Goal: Task Accomplishment & Management: Use online tool/utility

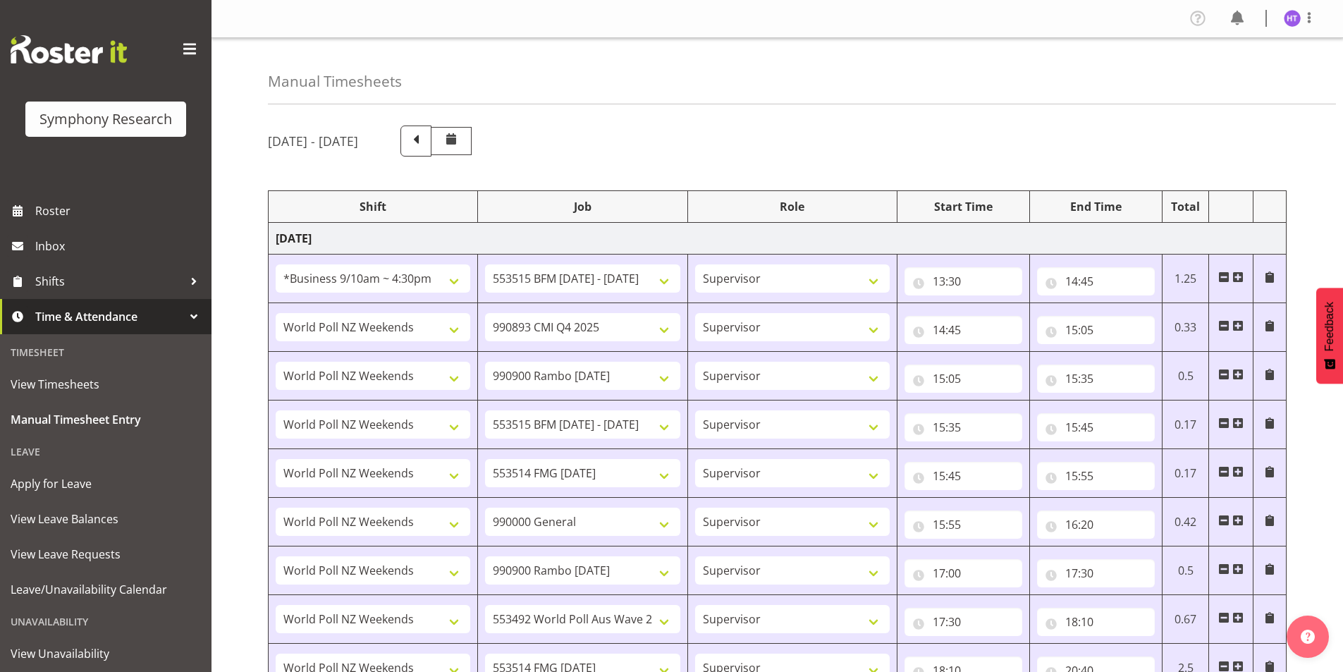
select select "26078"
select select "10731"
select select "45"
select select "41319"
select select "10575"
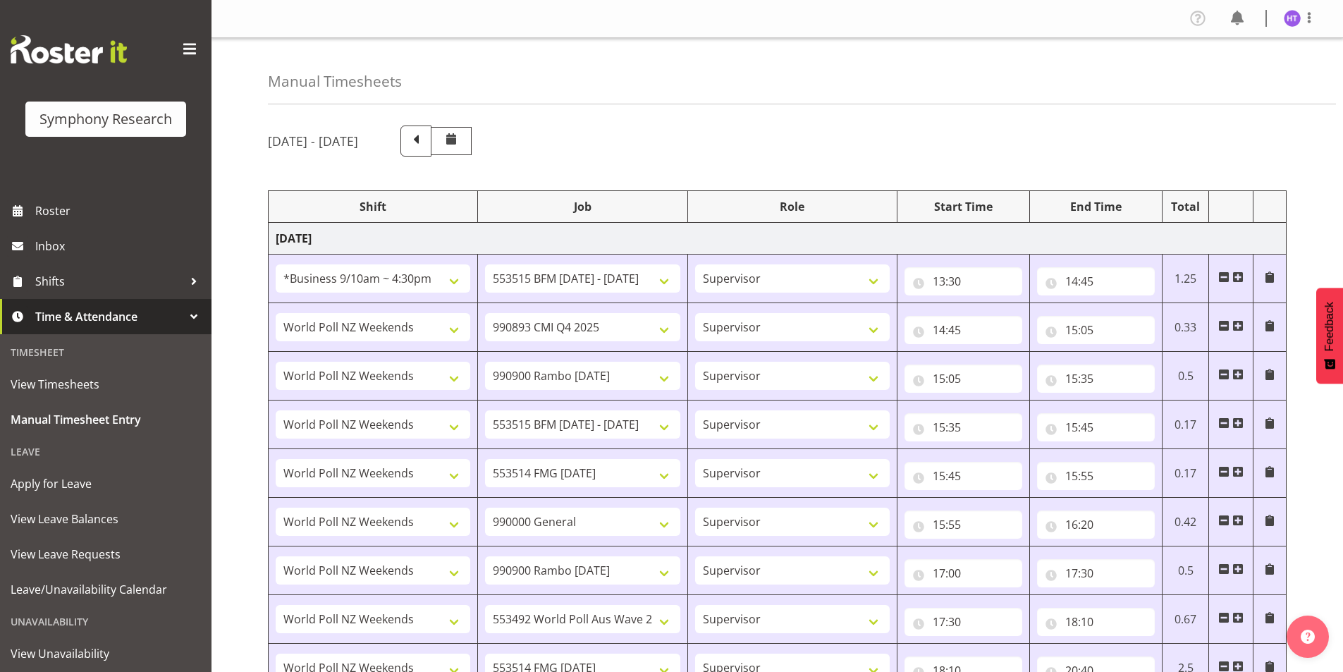
select select "45"
select select "41319"
select select "10732"
select select "45"
select select "41319"
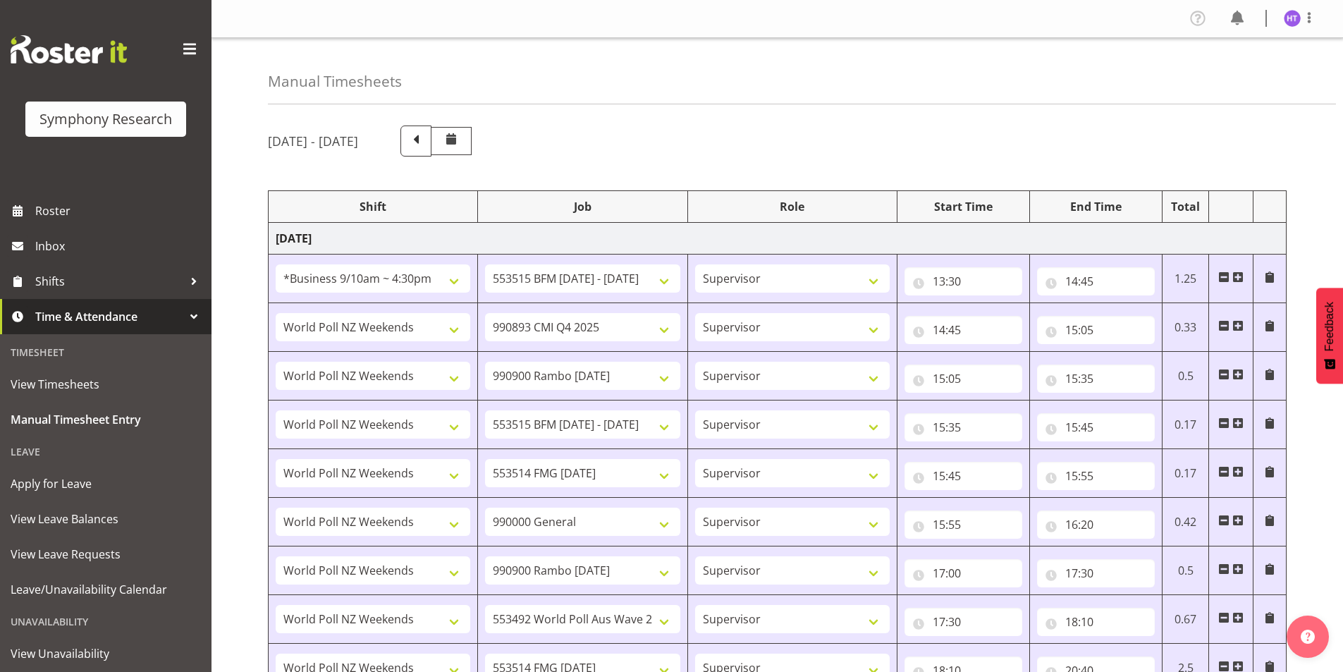
select select "10731"
select select "45"
select select "41319"
select select "10730"
select select "45"
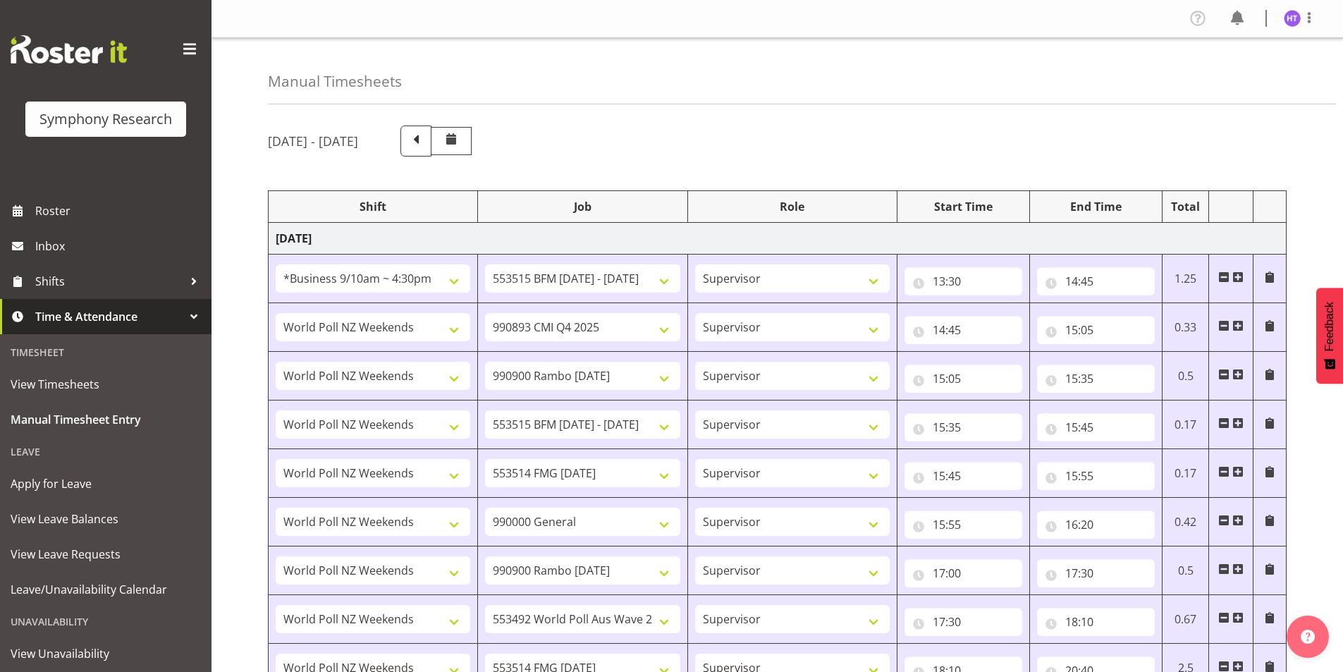
select select "41319"
select select "743"
select select "45"
select select "41319"
select select "10732"
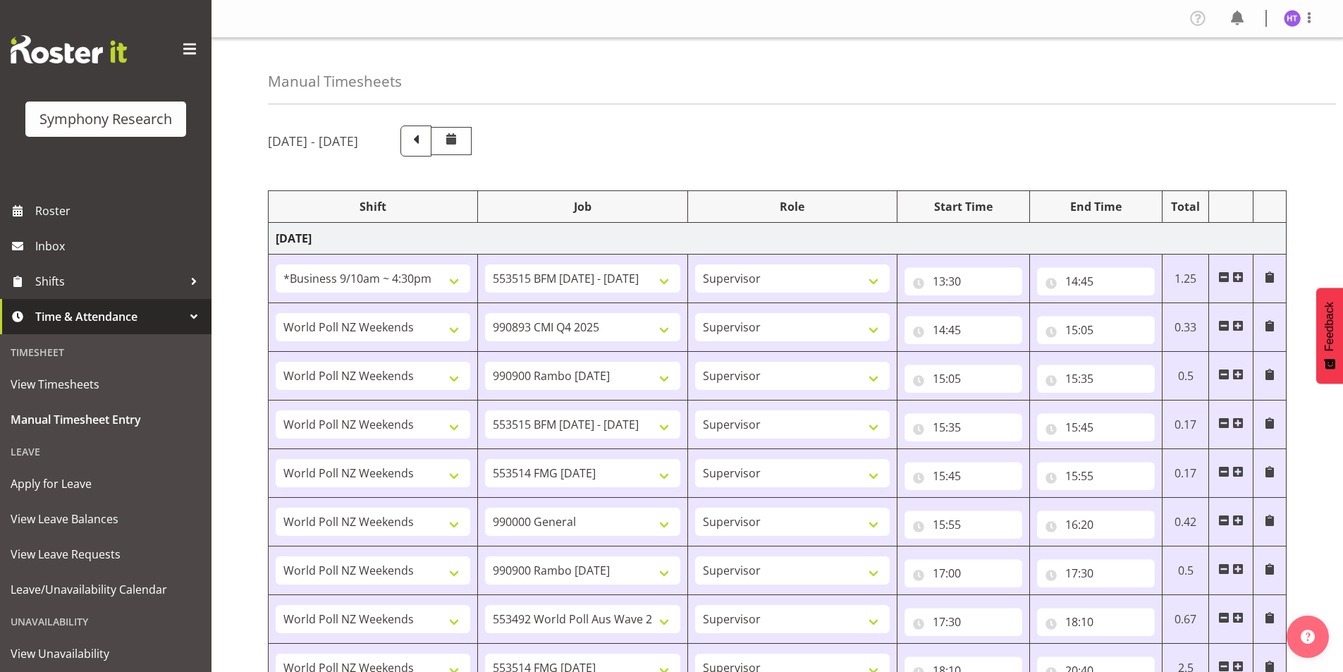
select select "45"
select select "41319"
select select "10499"
select select "45"
select select "41319"
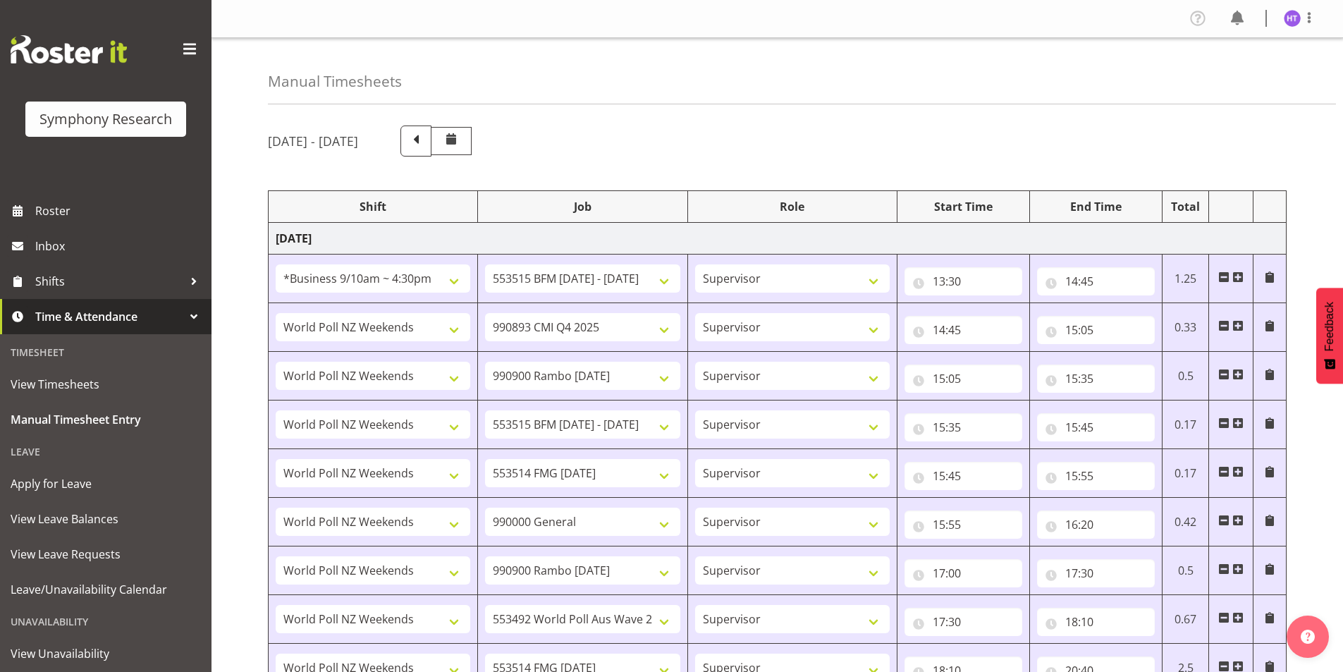
select select "10730"
select select "45"
select select "41319"
select select "743"
select select "45"
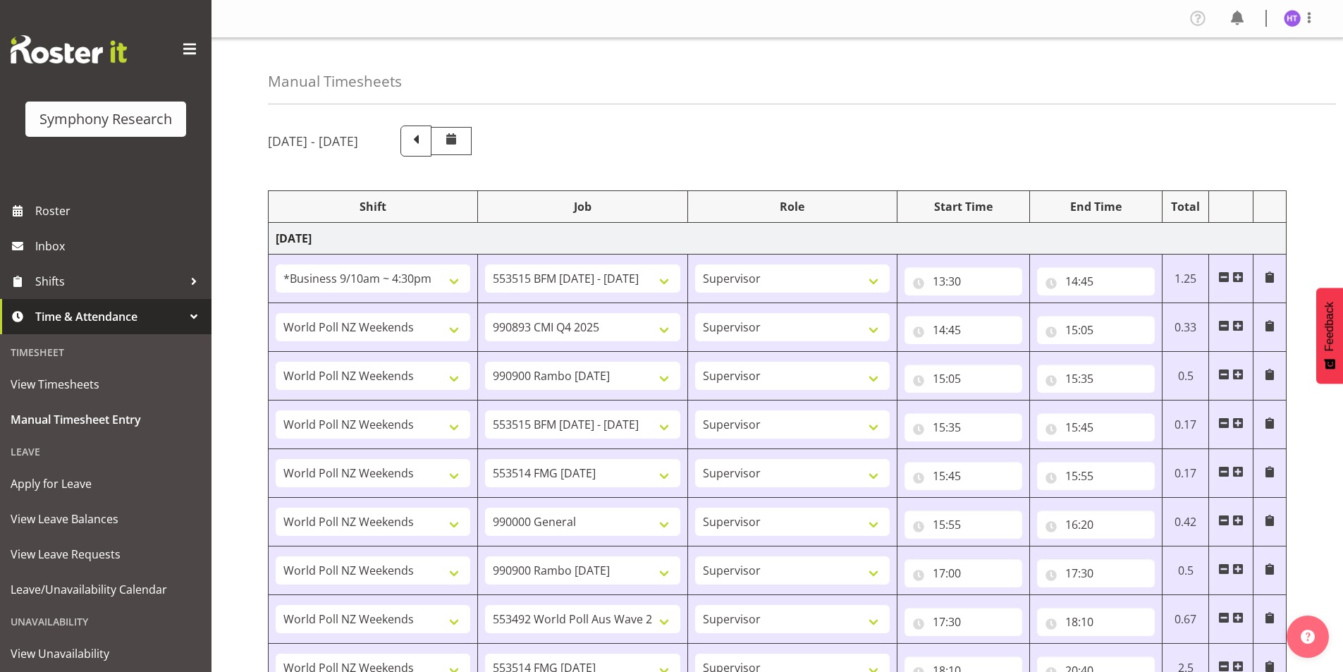
select select "26078"
select select "10730"
select select "45"
select select "26078"
select select "10731"
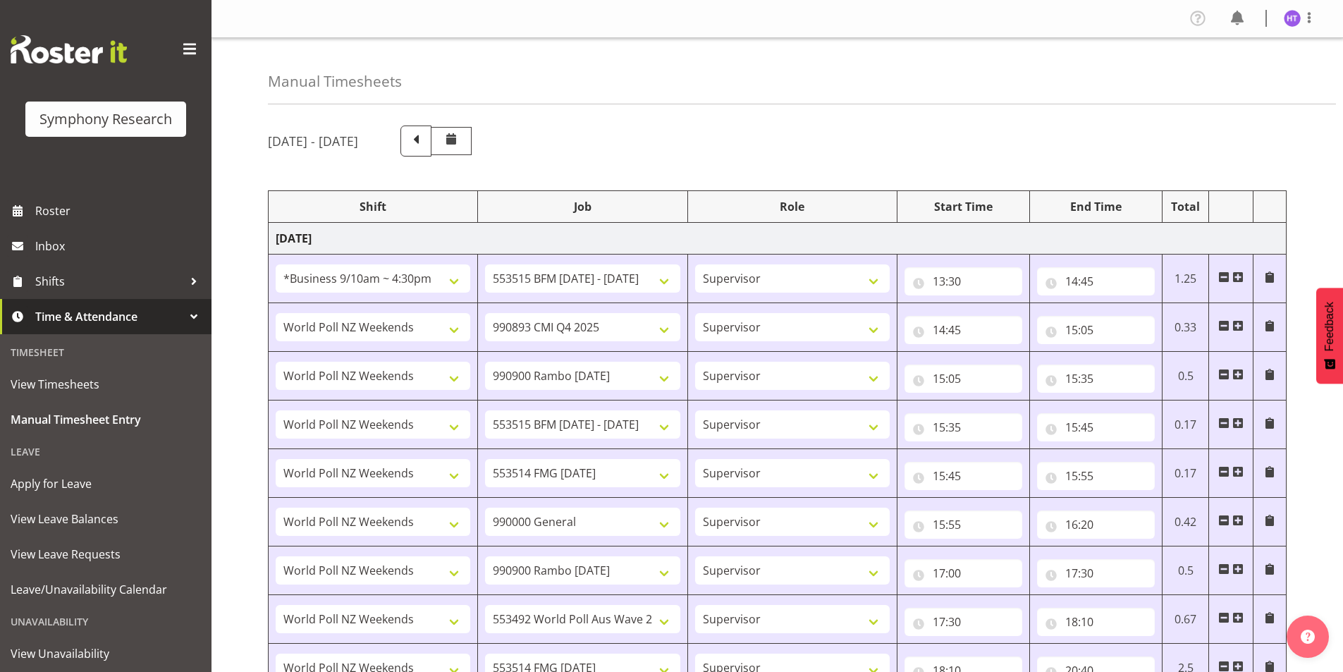
select select "45"
select select "41319"
select select "10499"
select select "45"
select select "17153"
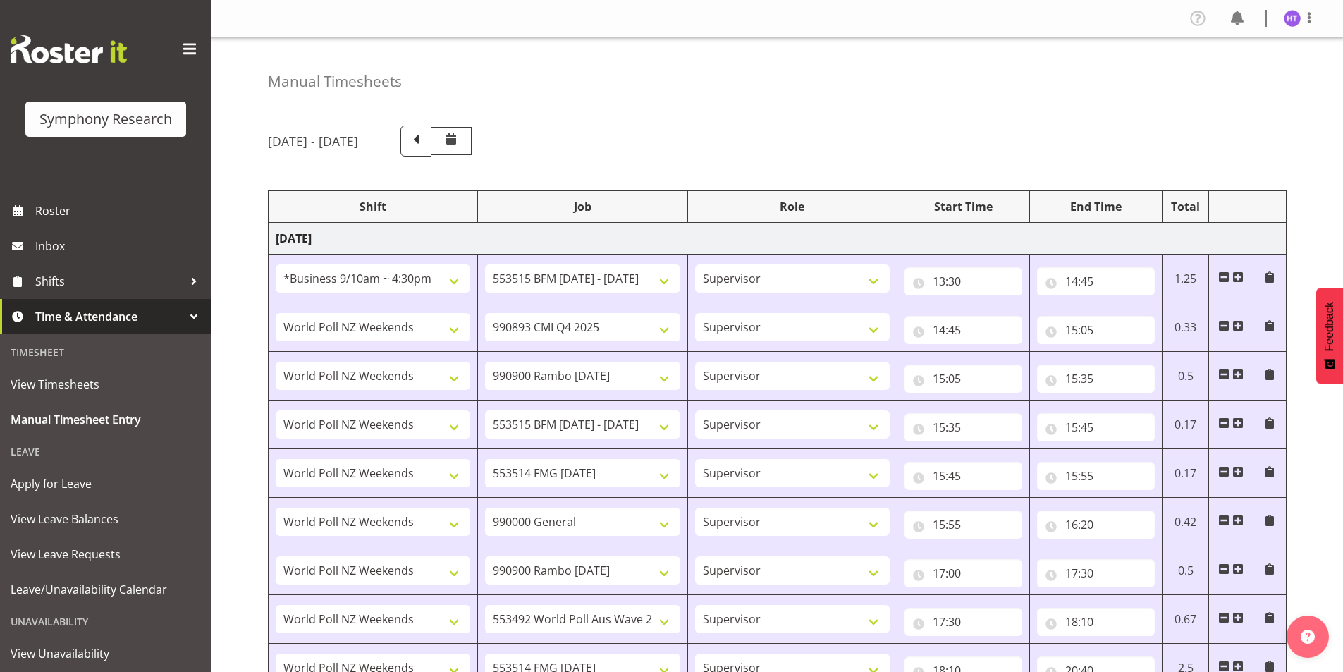
select select "743"
select select "45"
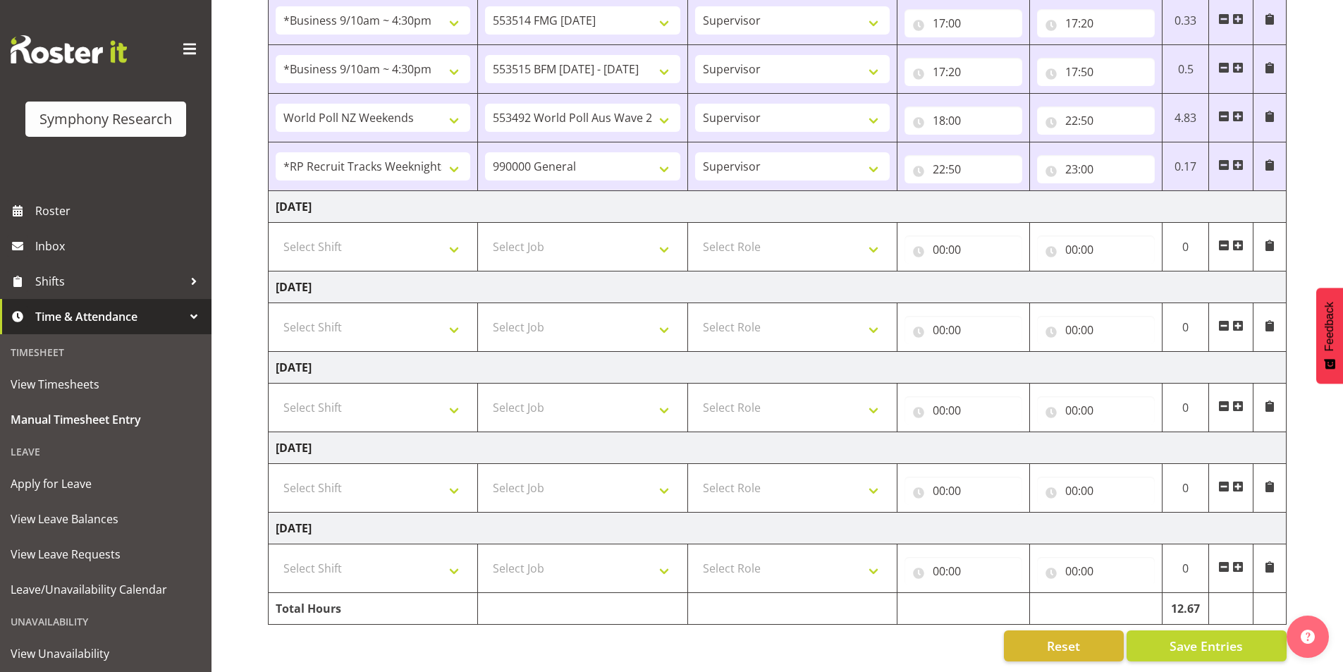
scroll to position [787, 0]
click at [1211, 636] on span "Save Entries" at bounding box center [1205, 645] width 73 height 18
